Goal: Task Accomplishment & Management: Complete application form

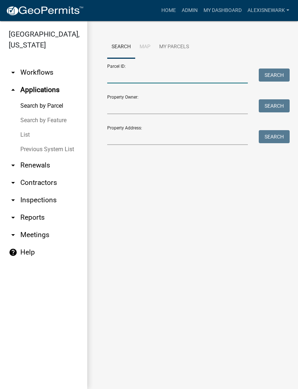
click at [174, 77] on input "Parcel ID:" at bounding box center [177, 76] width 140 height 15
click at [178, 77] on input "Parcel ID:" at bounding box center [177, 76] width 140 height 15
paste input "16000990288900"
type input "16000990288900"
click at [272, 75] on button "Search" at bounding box center [273, 75] width 31 height 13
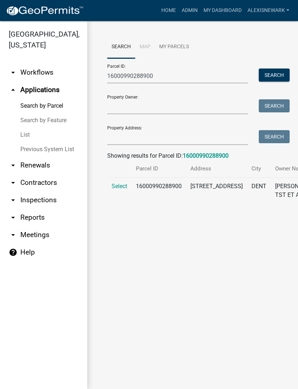
click at [120, 190] on span "Select" at bounding box center [119, 186] width 16 height 7
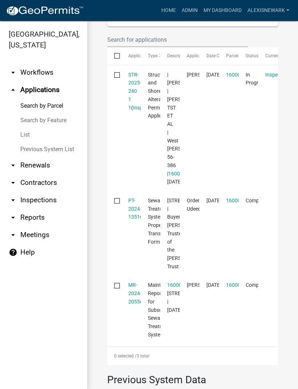
scroll to position [239, 0]
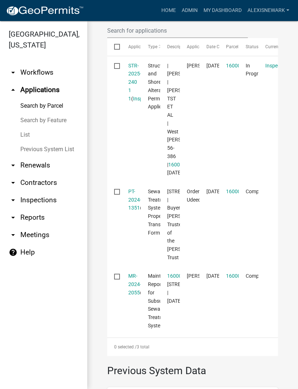
click at [131, 101] on link "STR-2025-240 1 1" at bounding box center [134, 82] width 13 height 39
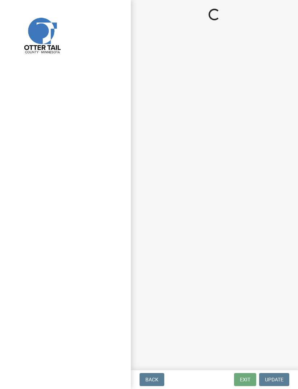
select select "710d5f49-2663-4e73-9718-d0c4e189f5ed"
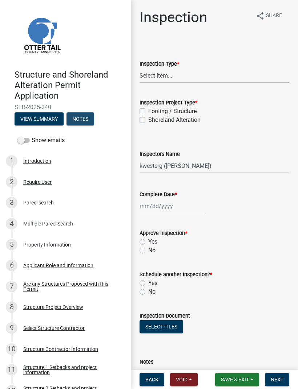
click at [90, 114] on button "Notes" at bounding box center [80, 118] width 28 height 13
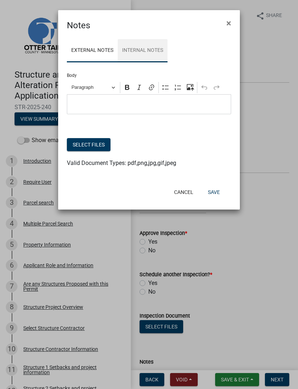
click at [152, 52] on link "Internal Notes" at bounding box center [143, 50] width 50 height 23
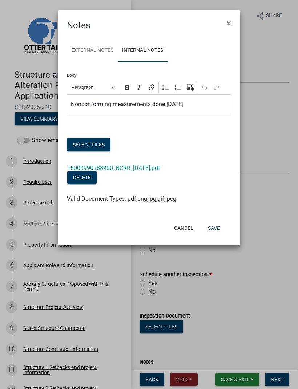
click at [157, 169] on link "16000990288900_NCRR_[DATE].pdf" at bounding box center [113, 168] width 93 height 7
click at [226, 25] on span "×" at bounding box center [228, 23] width 5 height 10
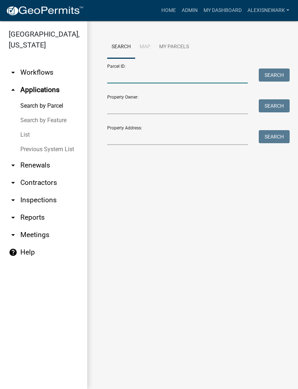
click at [179, 76] on input "Parcel ID:" at bounding box center [177, 76] width 140 height 15
click at [177, 78] on input "Parcel ID:" at bounding box center [177, 76] width 140 height 15
paste input "16000991067000"
type input "16000991067000"
click at [272, 76] on button "Search" at bounding box center [273, 75] width 31 height 13
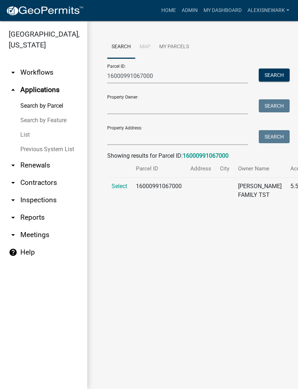
click at [116, 190] on span "Select" at bounding box center [119, 186] width 16 height 7
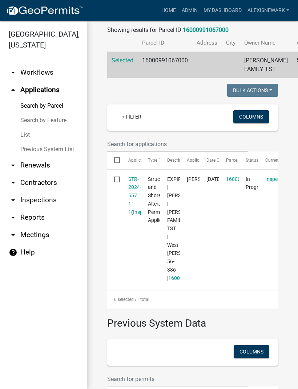
scroll to position [164, 0]
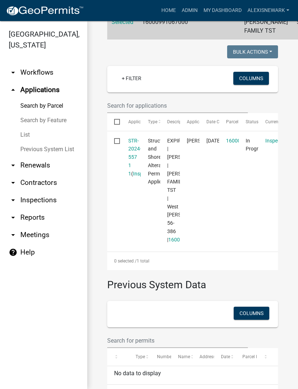
click at [134, 163] on link "STR-2024-557 1 1" at bounding box center [134, 157] width 13 height 39
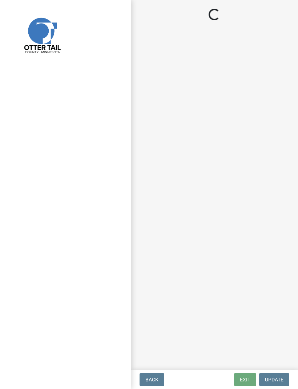
select select "710d5f49-2663-4e73-9718-d0c4e189f5ed"
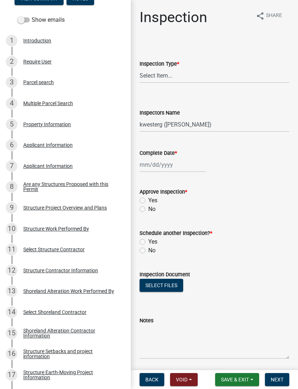
scroll to position [122, 0]
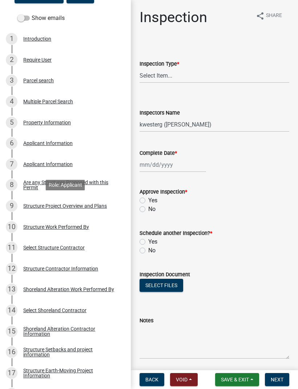
click at [95, 205] on div "Structure Project Overview and Plans" at bounding box center [64, 206] width 83 height 5
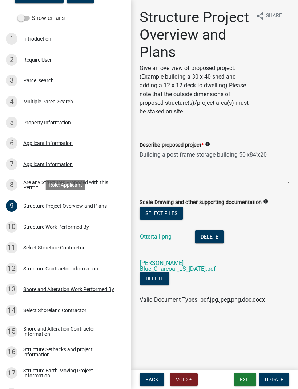
click at [164, 234] on link "Ottertail.png" at bounding box center [156, 236] width 32 height 7
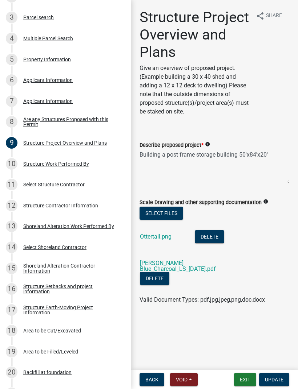
scroll to position [186, 0]
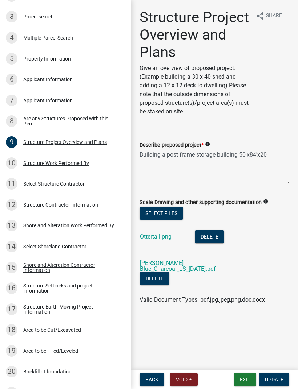
click at [78, 283] on div "Structure Setbacks and project information" at bounding box center [71, 288] width 96 height 10
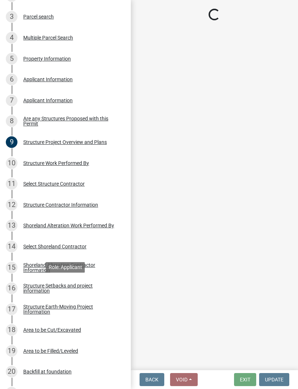
select select "25a02ecf-16f8-4dec-ac47-822d39ad9576"
select select "c185e313-3403-4239-bd61-bb563c58a77a"
select select "e560a688-e561-477d-b756-2b3ad714d8bd"
select select "11af29a1-e0ac-4aba-ab92-f1c9c880dc9f"
select select "e80e3e2c-e9d0-4b64-95b5-c0b12854bba2"
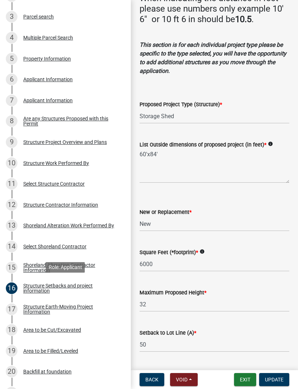
scroll to position [164, 0]
